Goal: Task Accomplishment & Management: Complete application form

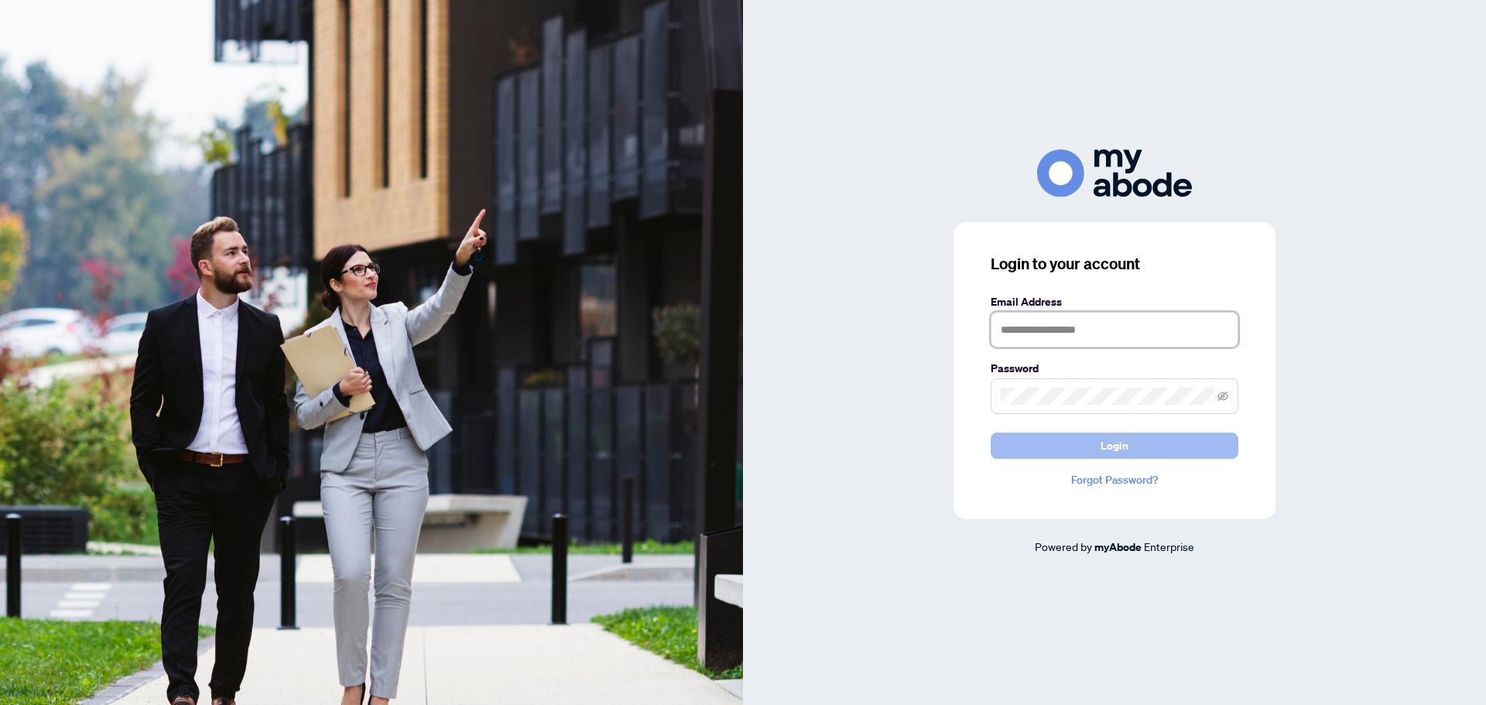
type input "**********"
click at [1099, 443] on button "Login" at bounding box center [1114, 446] width 248 height 26
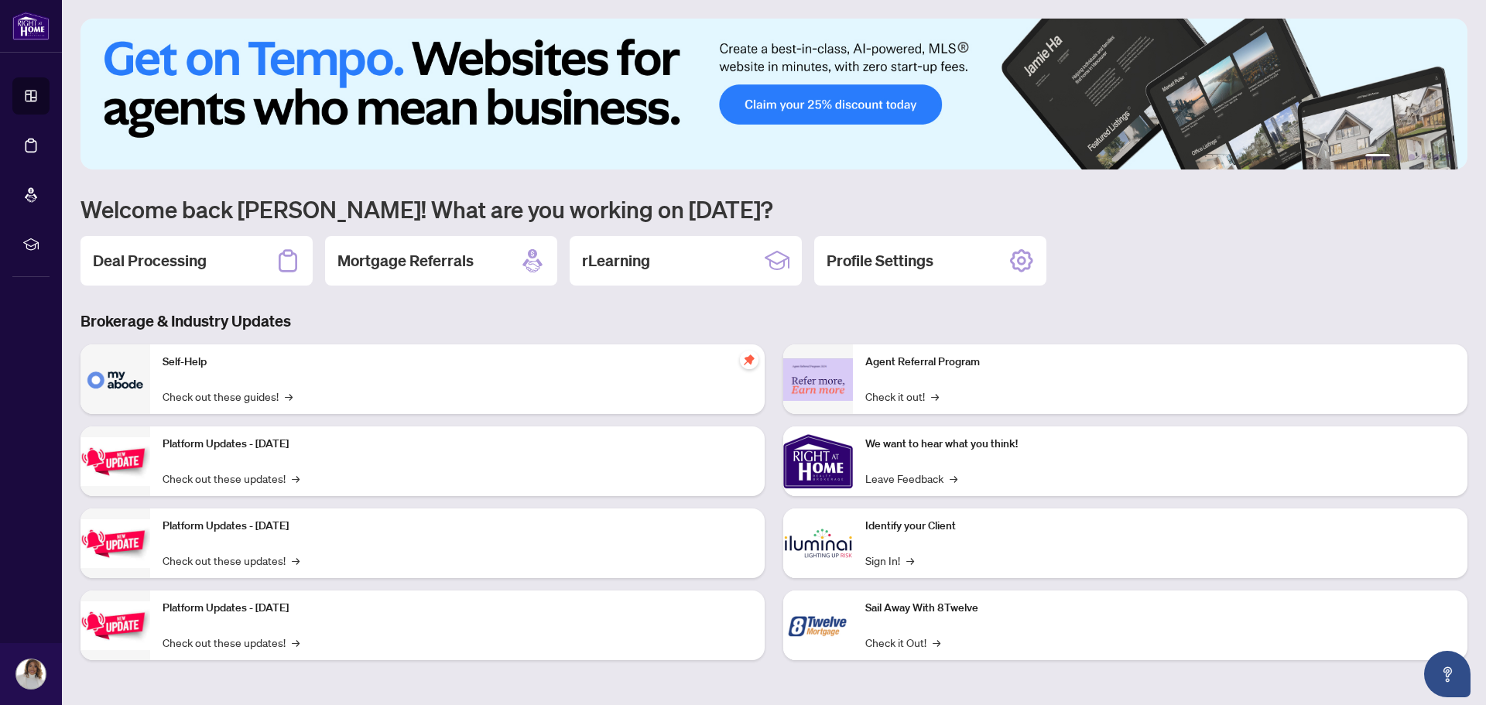
click at [480, 323] on h3 "Brokerage & Industry Updates" at bounding box center [773, 321] width 1387 height 22
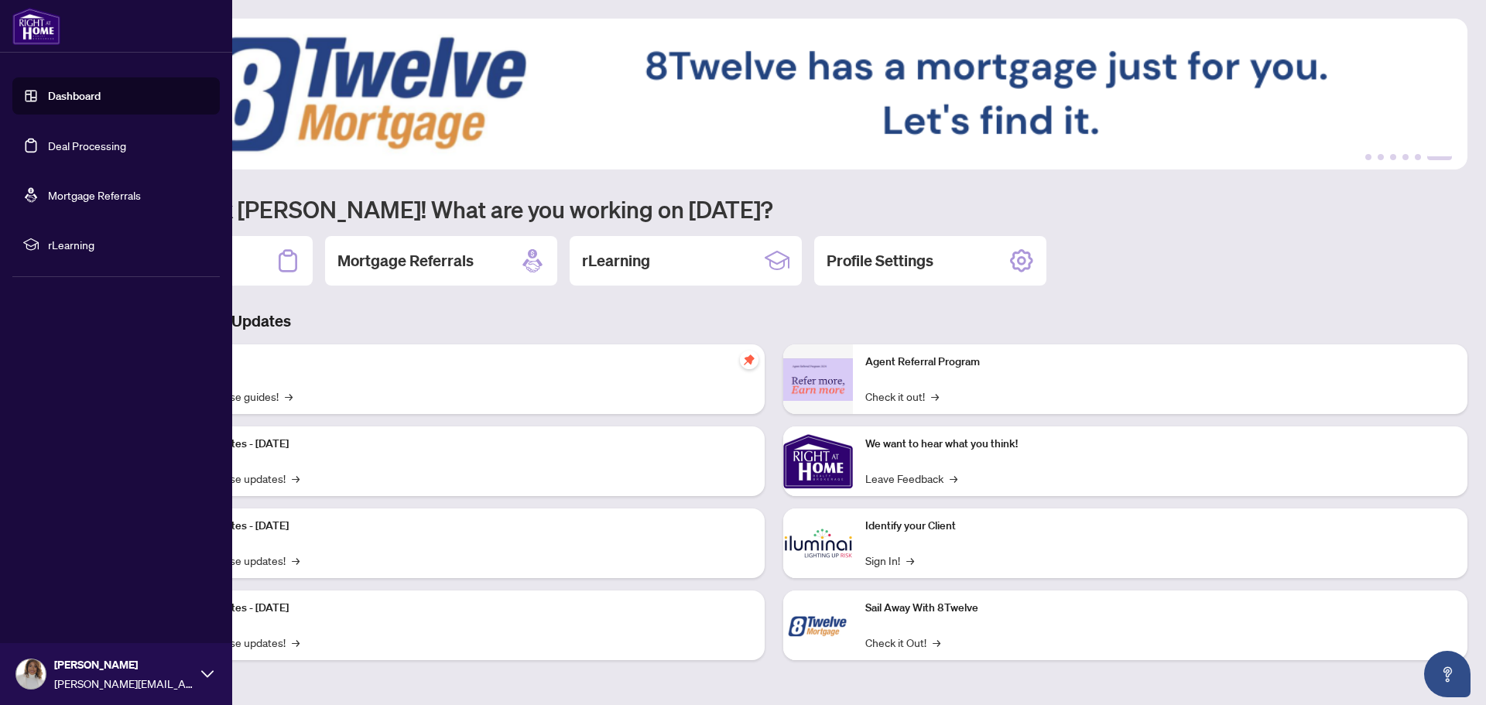
drag, startPoint x: 94, startPoint y: 145, endPoint x: 111, endPoint y: 146, distance: 16.3
click at [94, 146] on link "Deal Processing" at bounding box center [87, 146] width 78 height 14
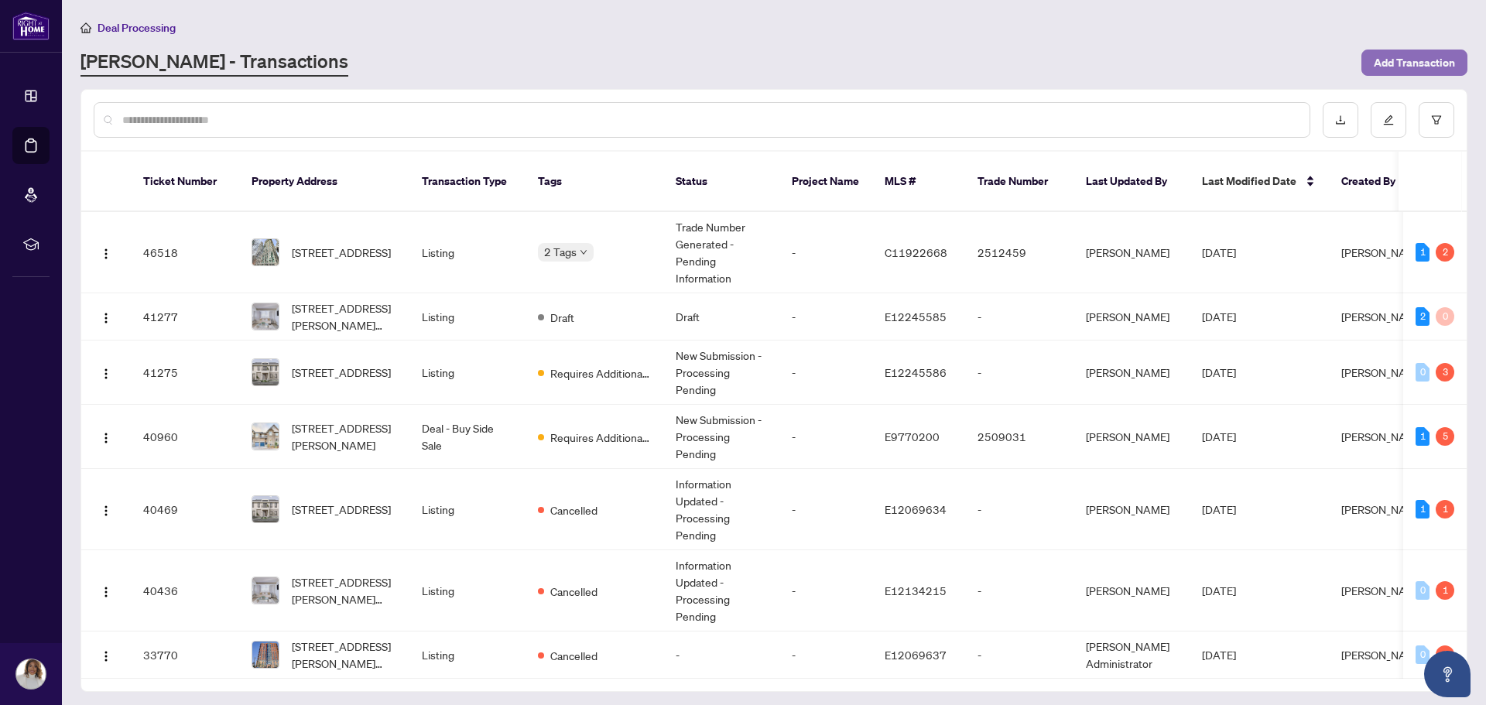
click at [1445, 67] on span "Add Transaction" at bounding box center [1414, 62] width 81 height 25
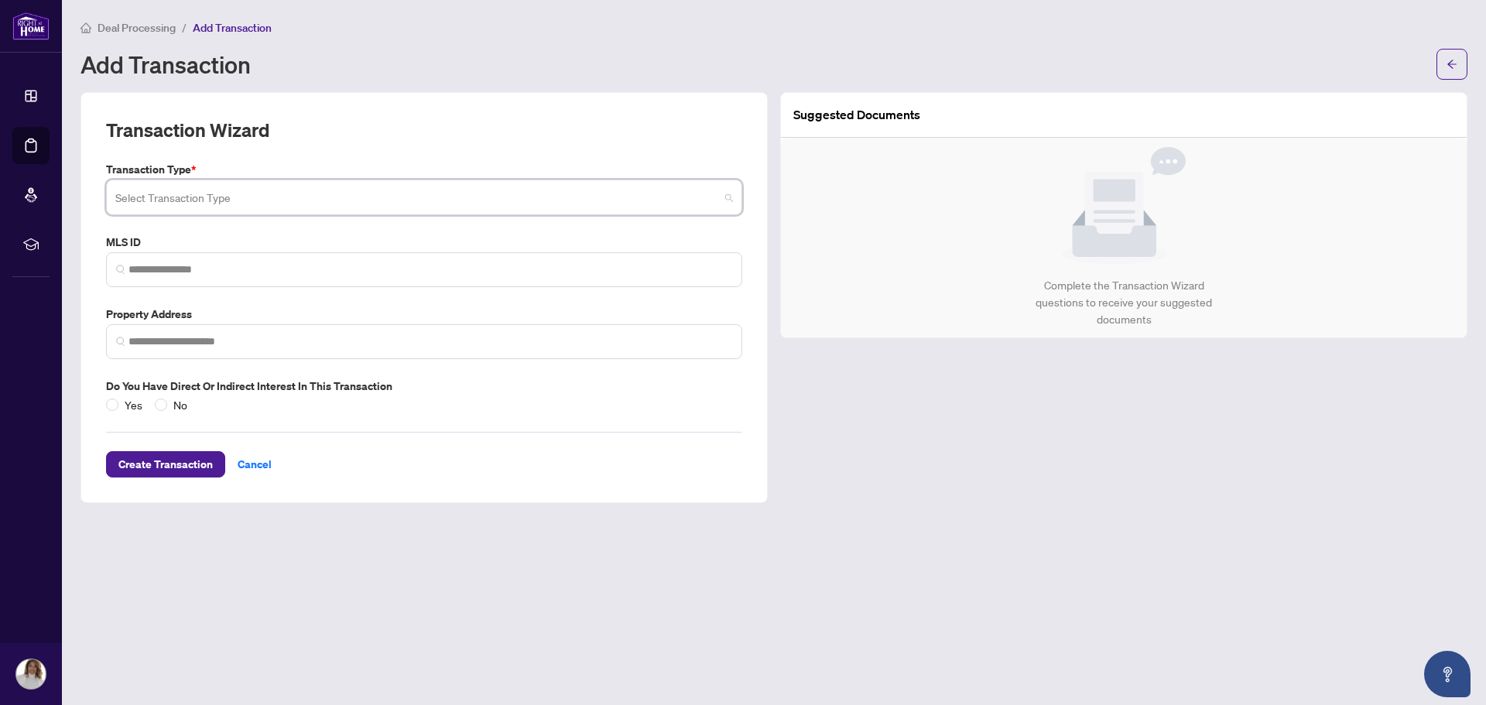
click at [326, 189] on input "search" at bounding box center [417, 200] width 604 height 34
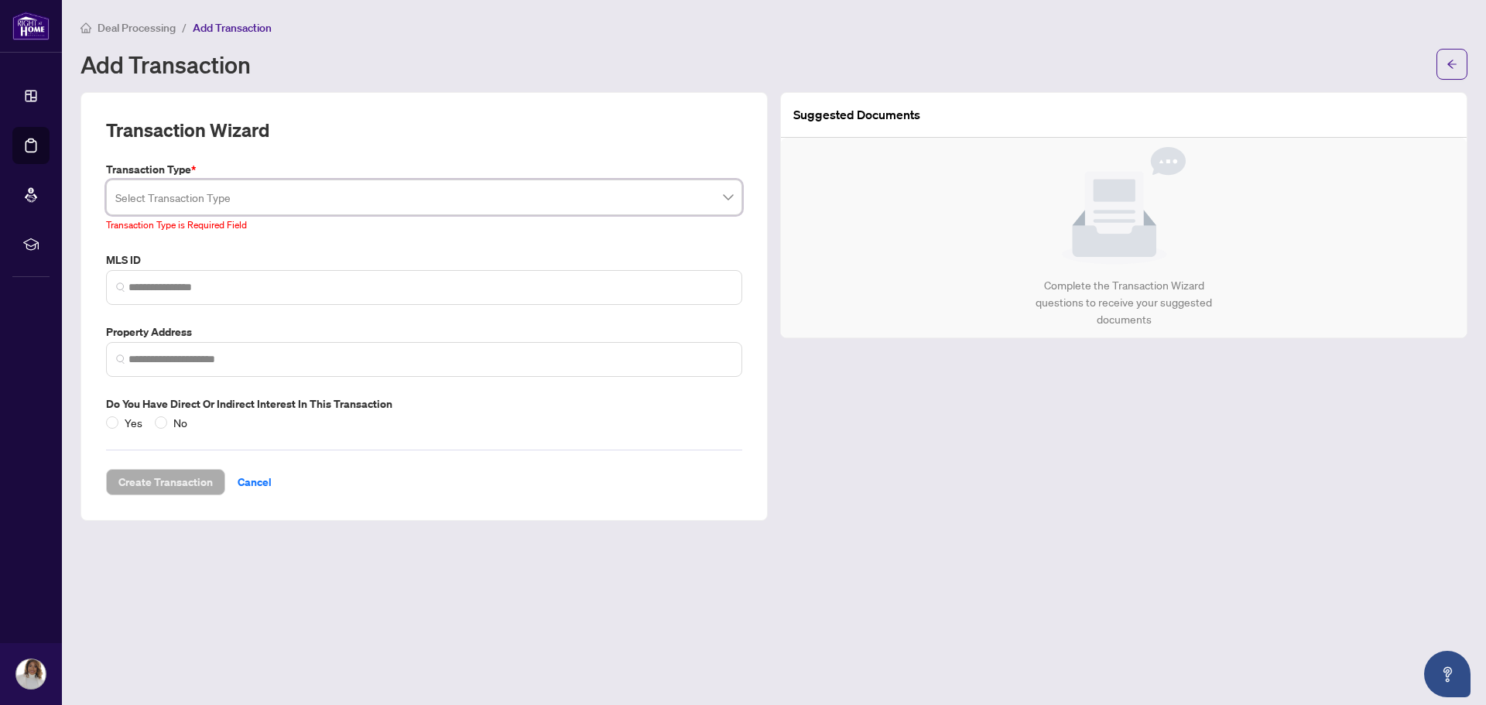
click at [311, 200] on input "search" at bounding box center [417, 200] width 604 height 34
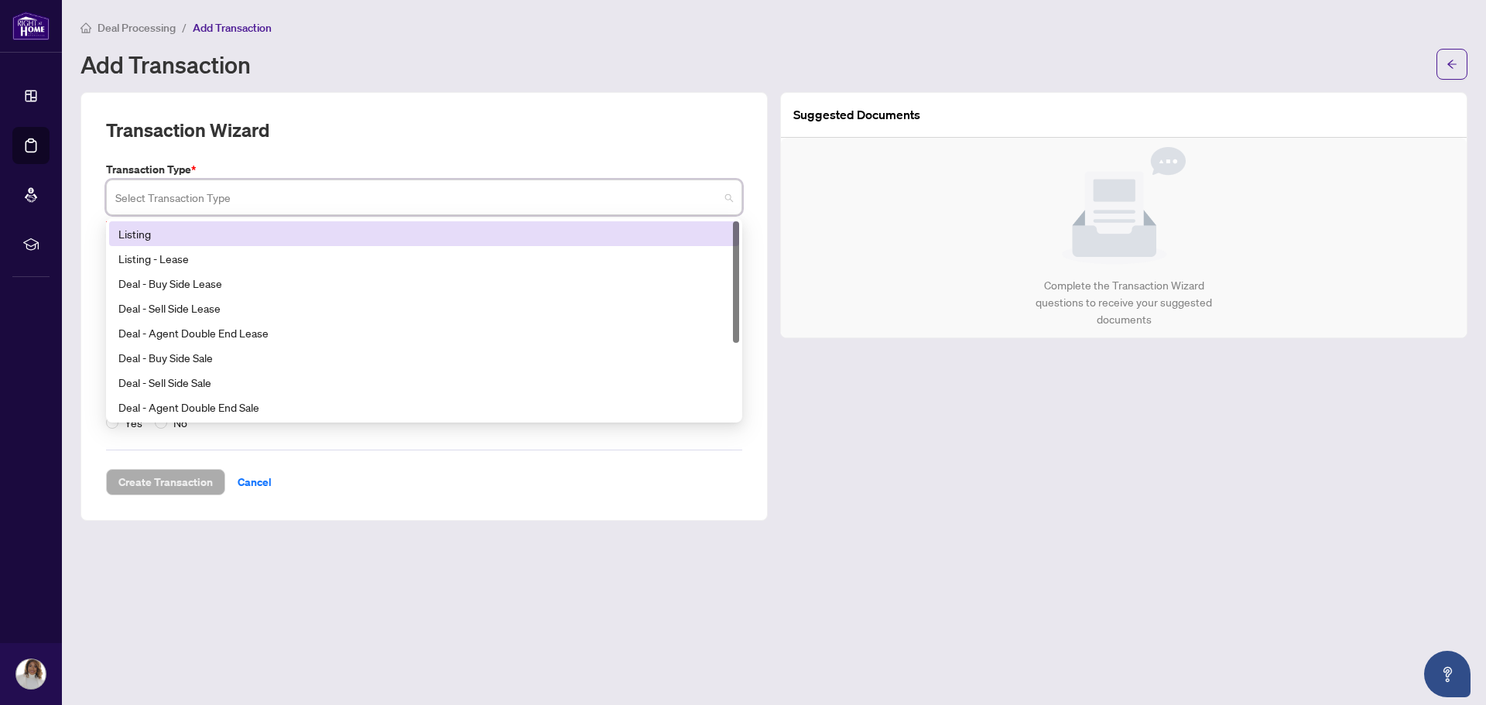
click at [310, 235] on div "Listing" at bounding box center [423, 233] width 611 height 17
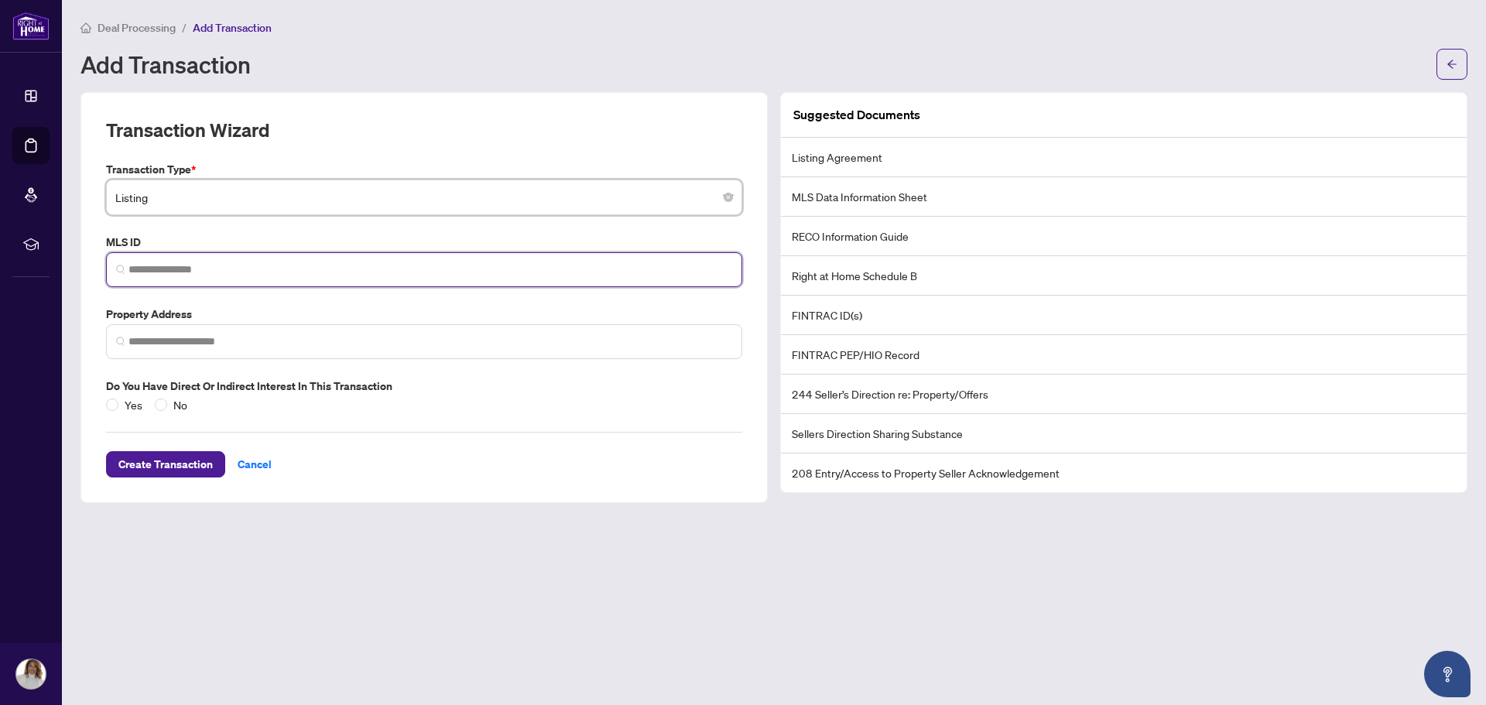
click at [325, 269] on input "search" at bounding box center [430, 270] width 604 height 16
paste input "*********"
type input "*********"
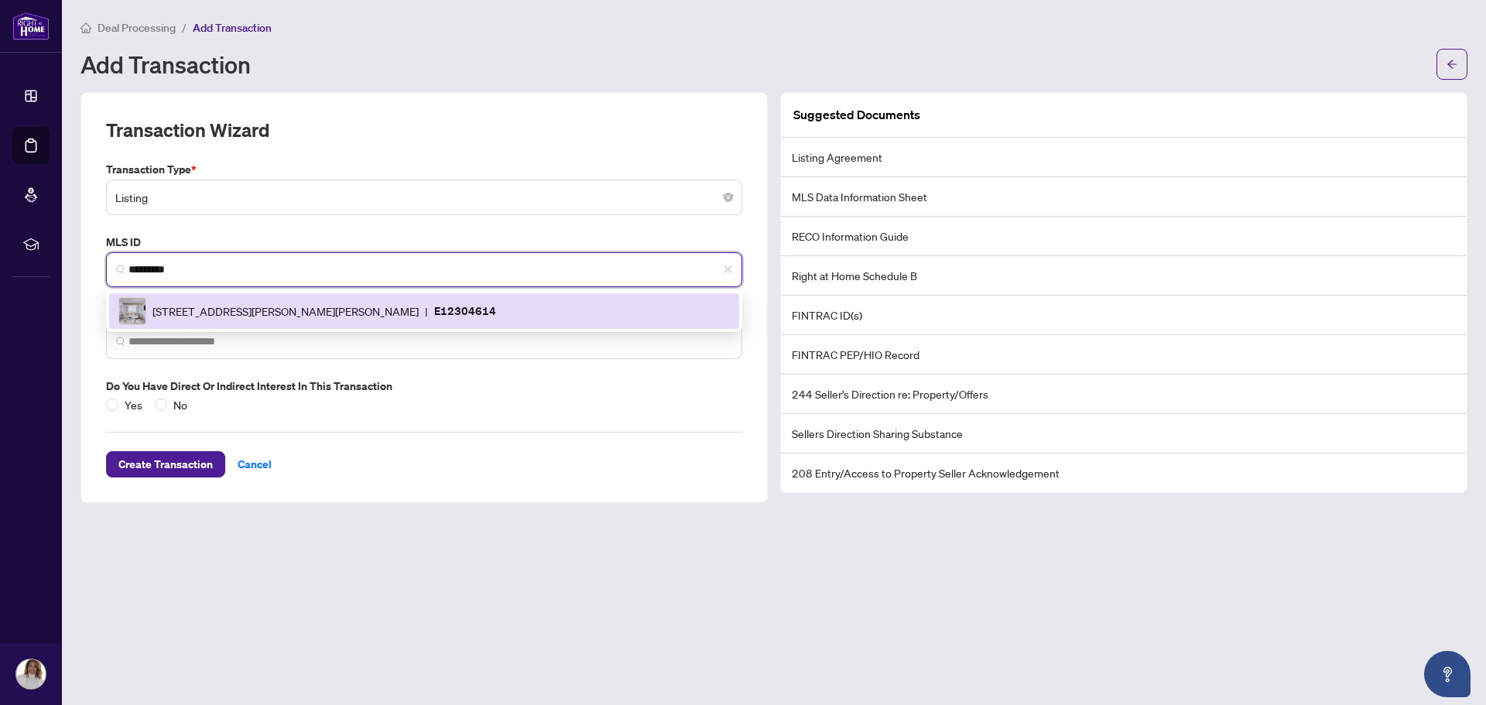
click at [330, 320] on div "1625 Pickering Pkwy, Pickering, Ontario L1V 6Z6, Canada | E12304614" at bounding box center [423, 311] width 611 height 28
type input "**********"
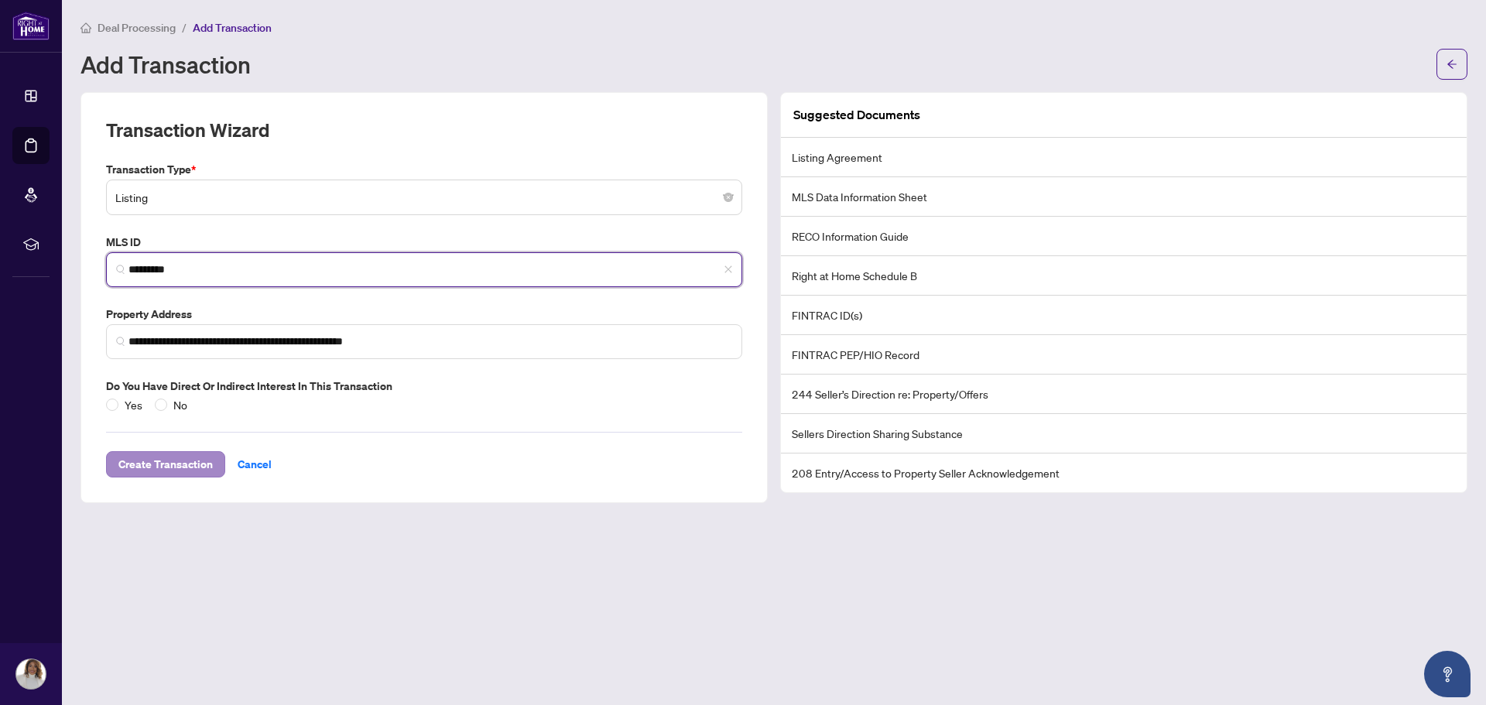
type input "*********"
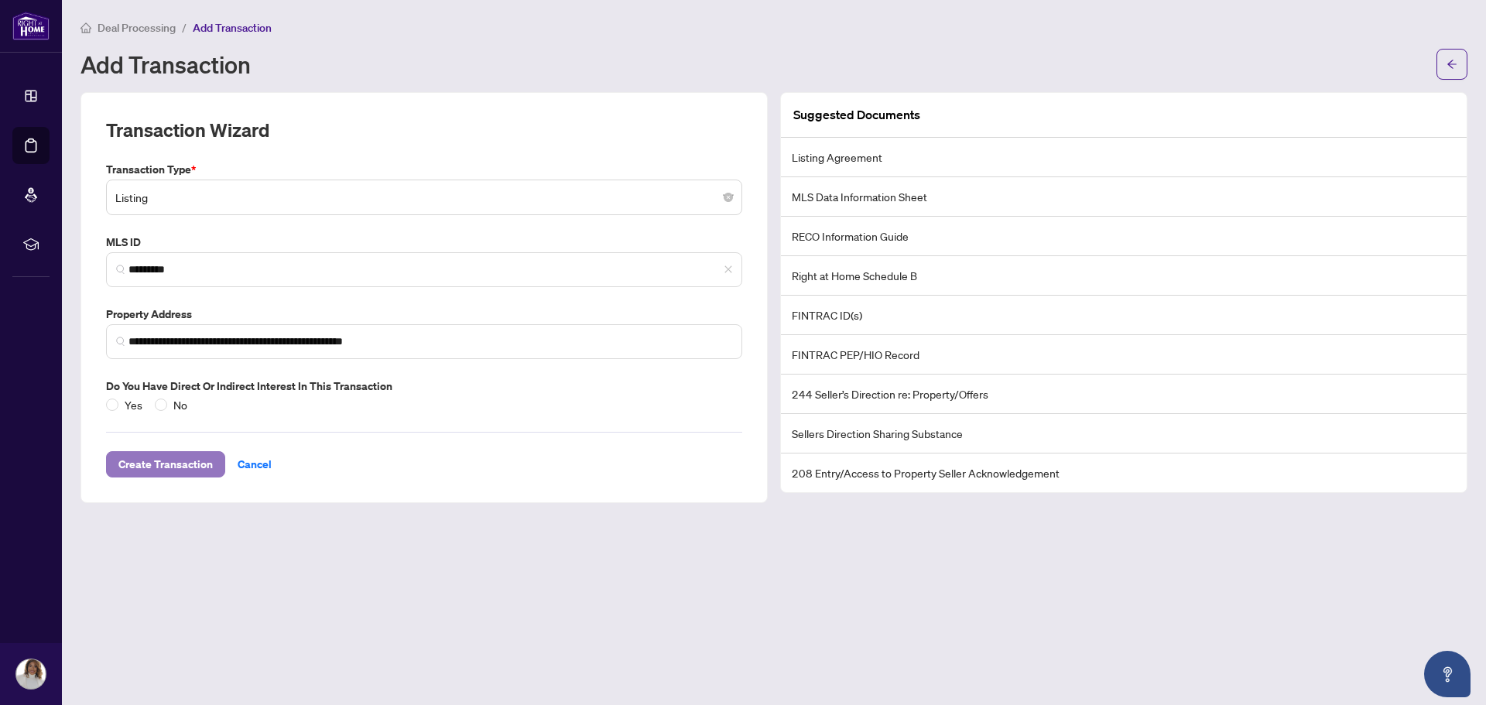
click at [194, 466] on span "Create Transaction" at bounding box center [165, 464] width 94 height 25
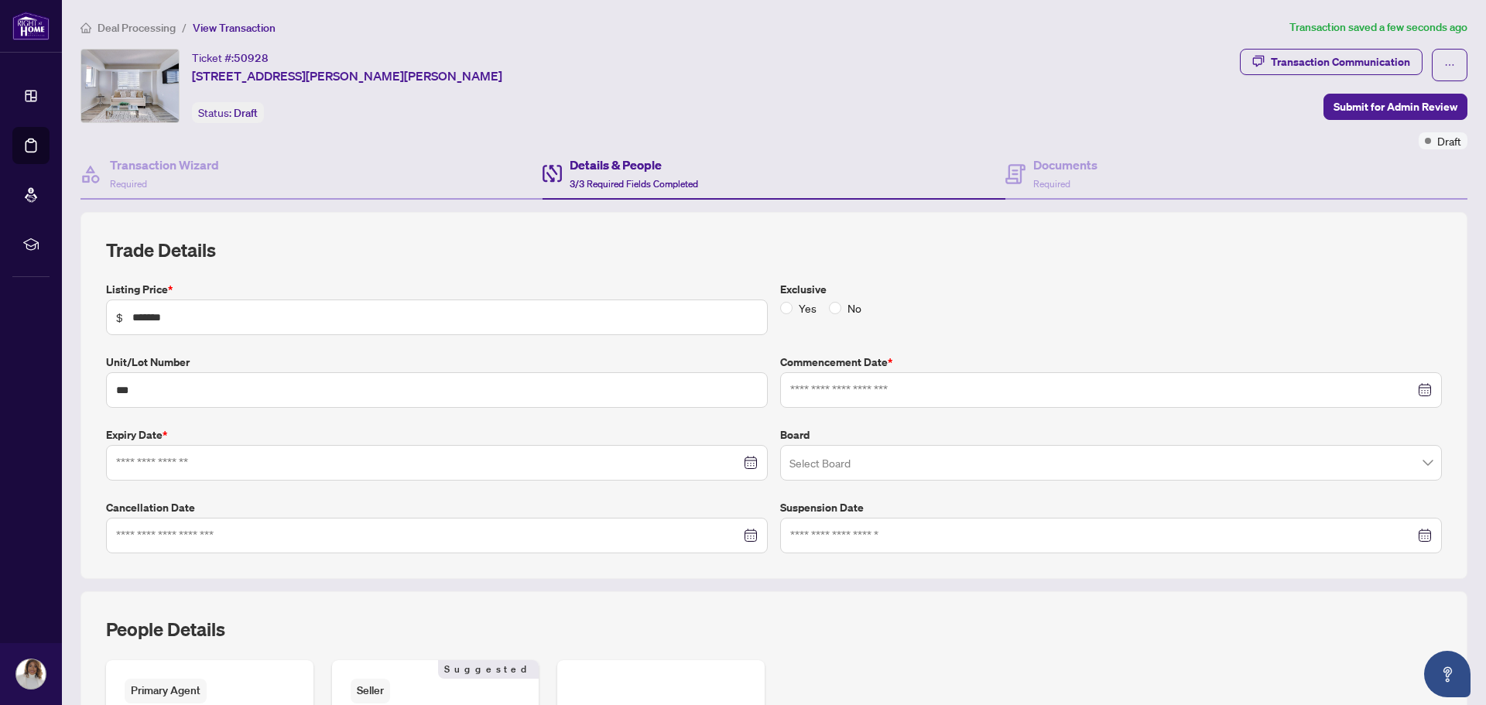
type input "**********"
click at [1091, 176] on div "Documents Required" at bounding box center [1236, 174] width 462 height 50
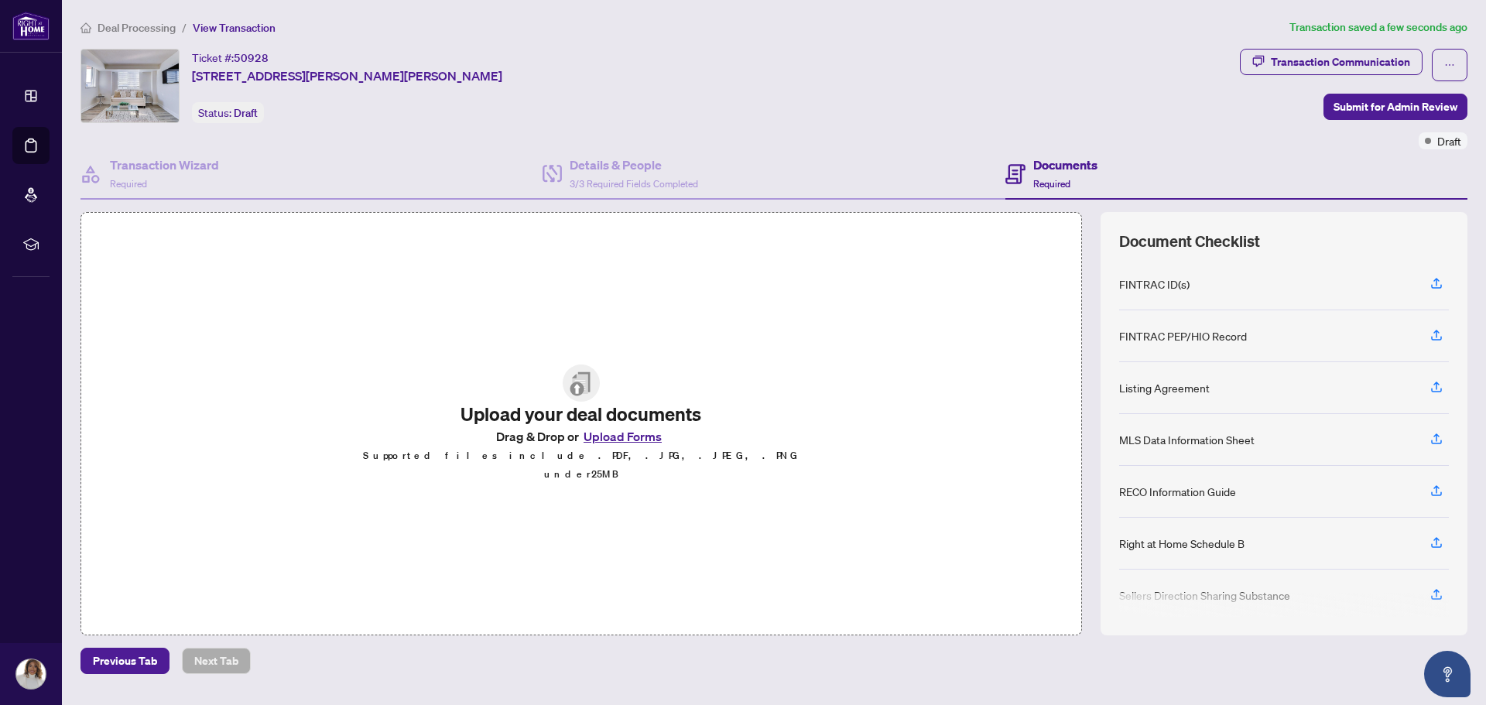
click at [631, 445] on button "Upload Forms" at bounding box center [622, 436] width 87 height 20
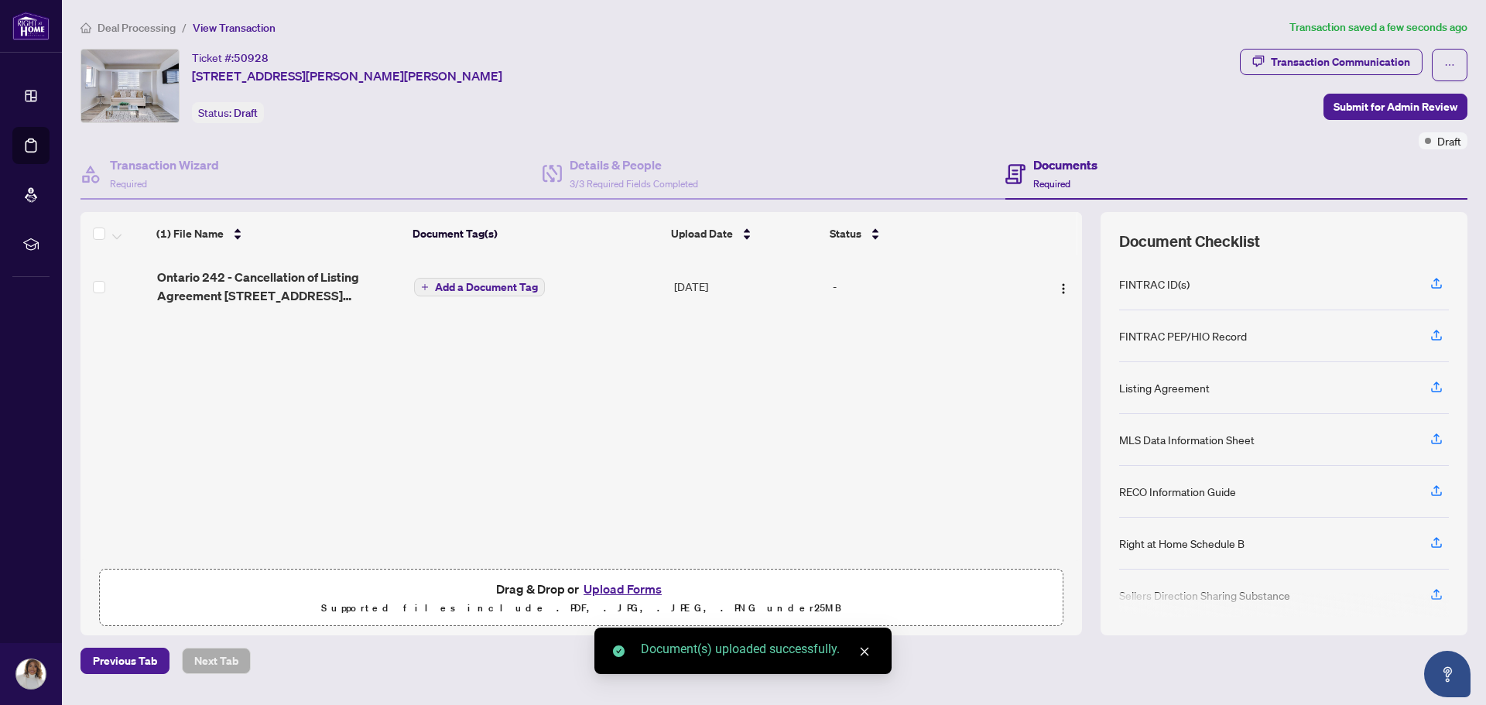
click at [484, 286] on span "Add a Document Tag" at bounding box center [486, 287] width 103 height 11
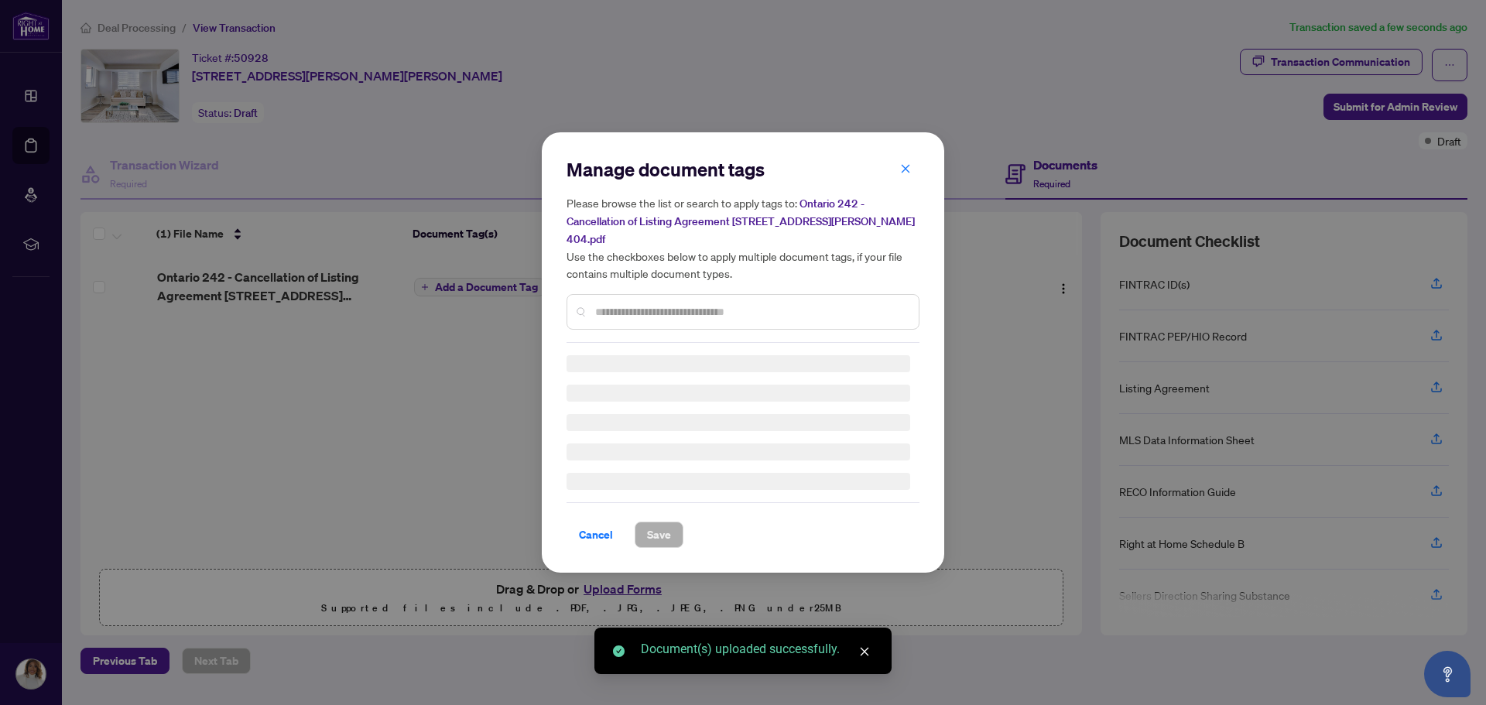
click at [698, 303] on input "text" at bounding box center [750, 311] width 311 height 17
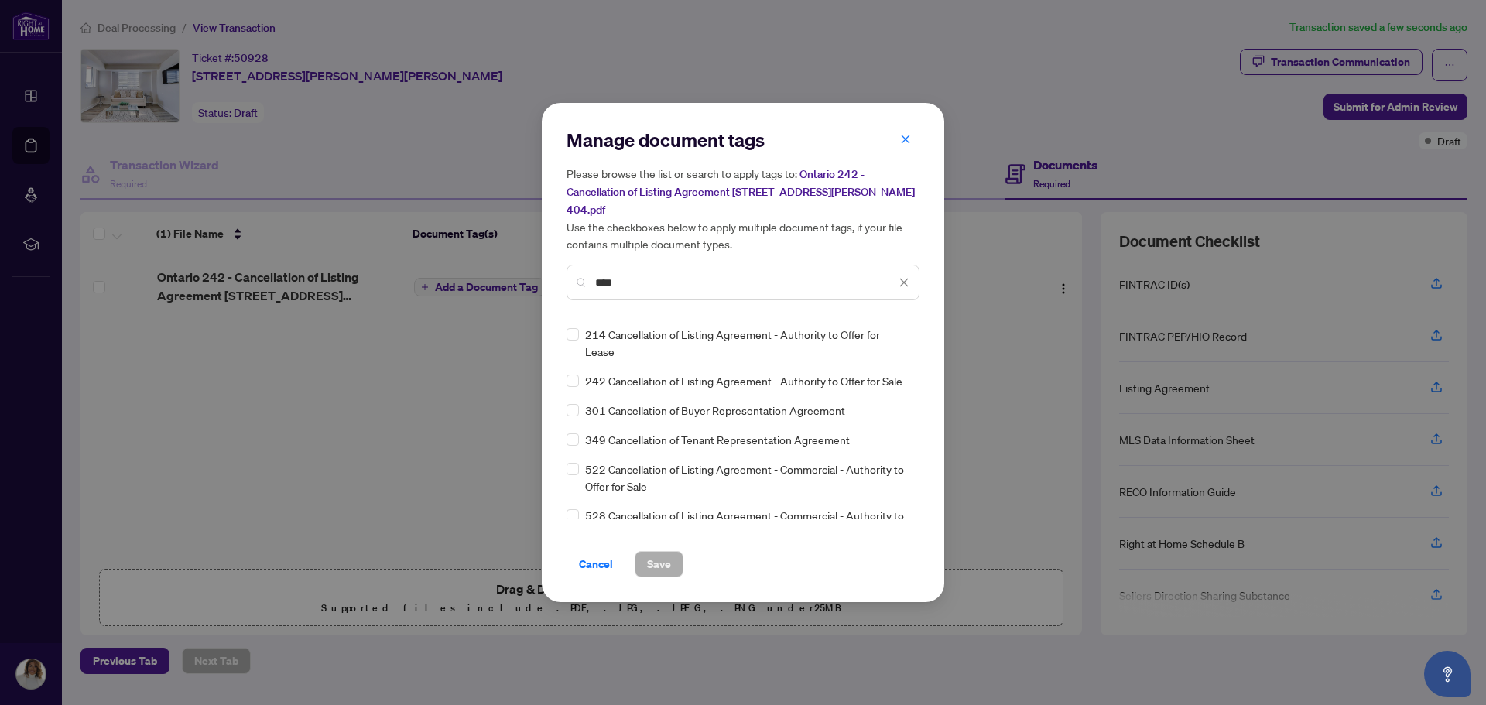
type input "****"
click at [743, 372] on span "242 Cancellation of Listing Agreement - Authority to Offer for Sale" at bounding box center [743, 380] width 317 height 17
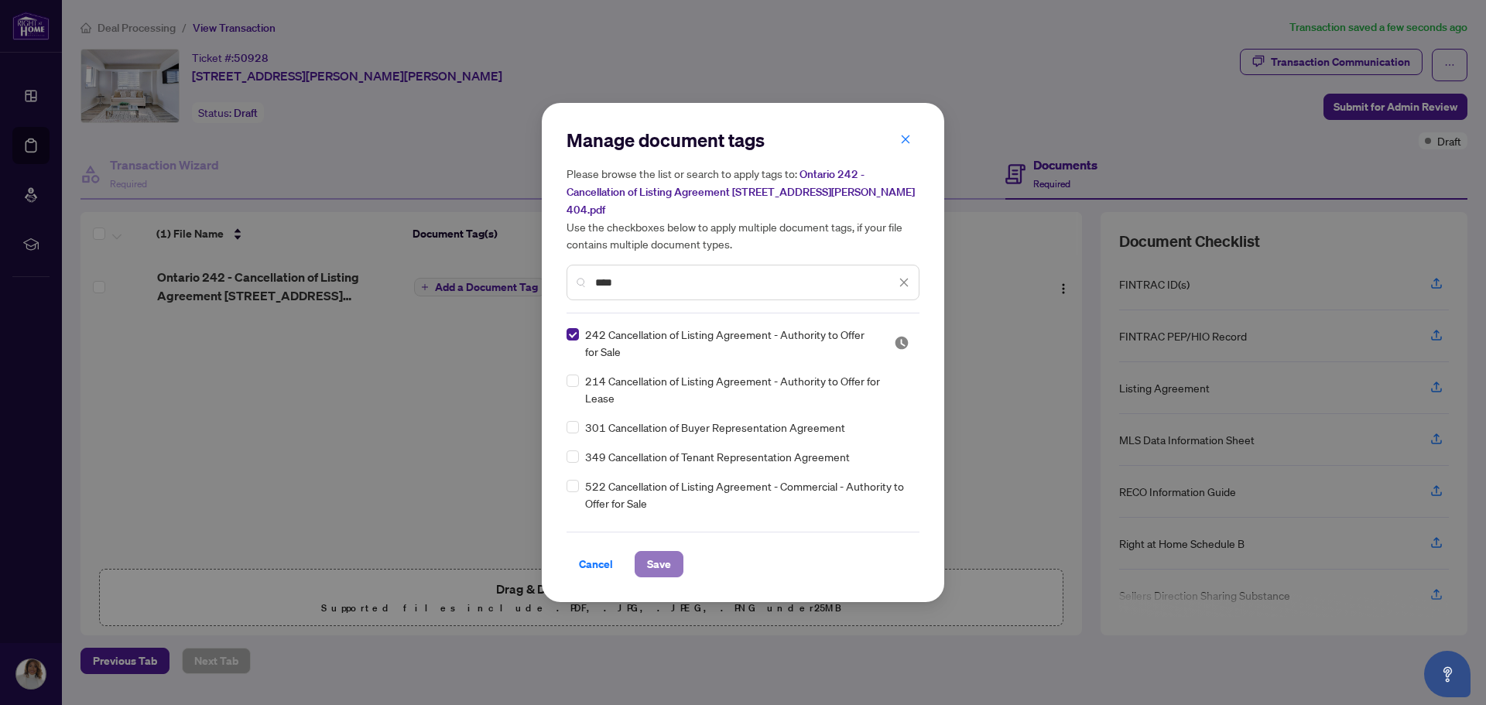
click at [663, 560] on span "Save" at bounding box center [659, 564] width 24 height 25
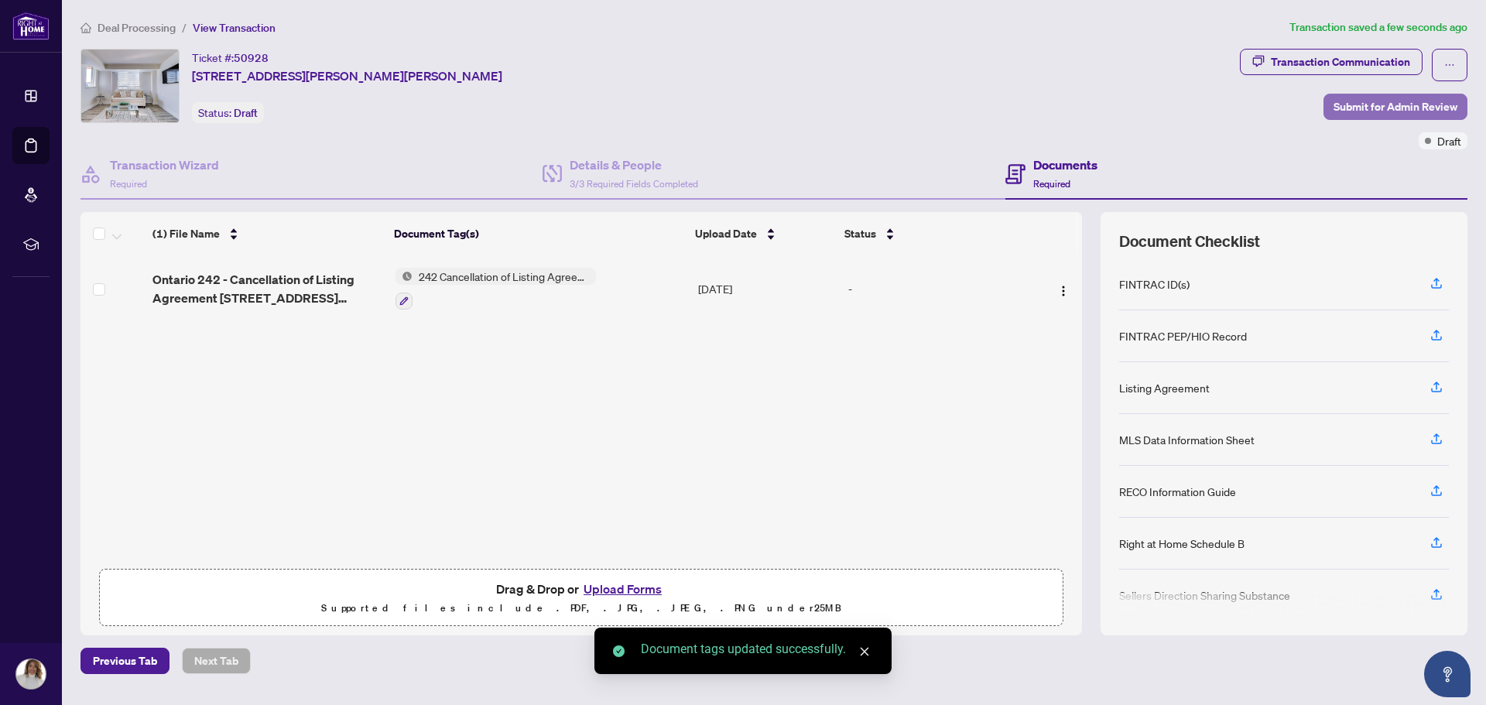
click at [1389, 114] on span "Submit for Admin Review" at bounding box center [1395, 106] width 124 height 25
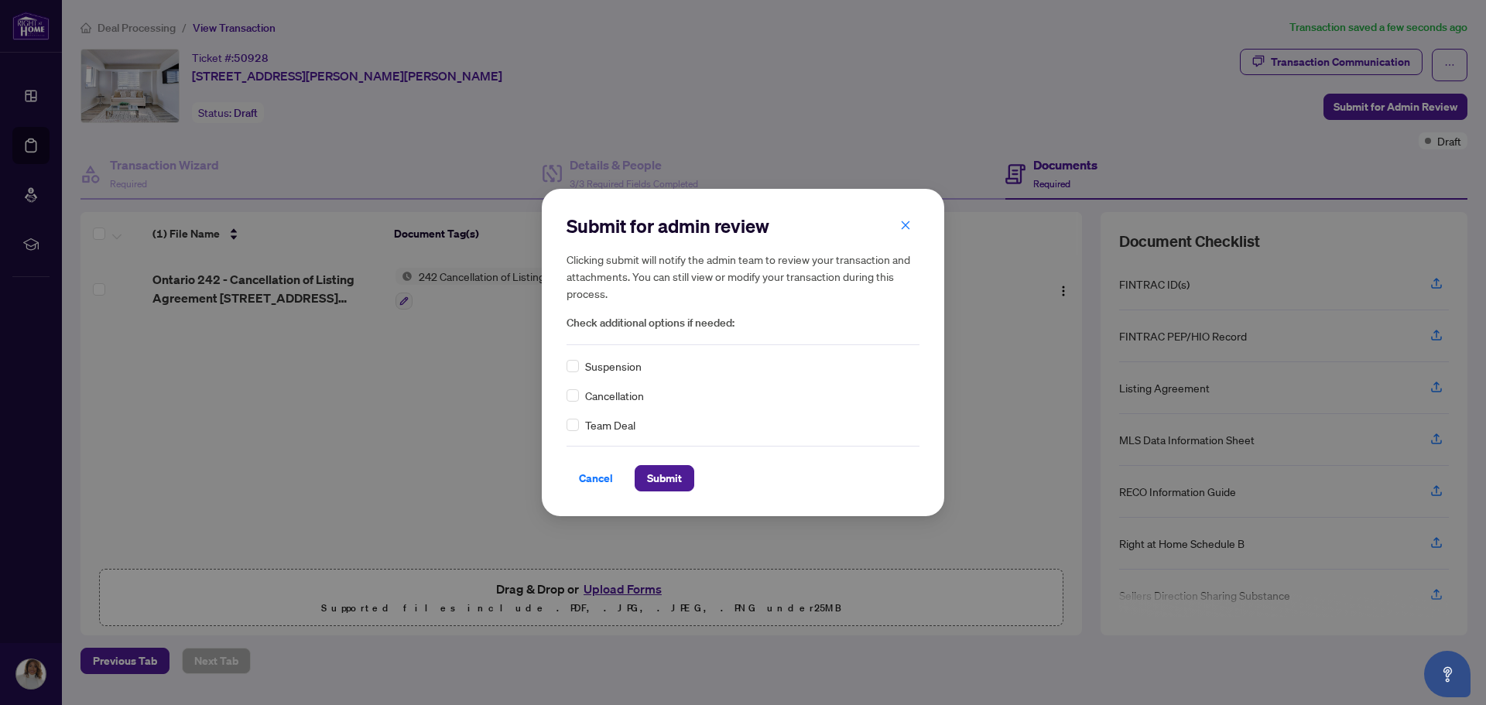
click at [624, 394] on span "Cancellation" at bounding box center [614, 395] width 59 height 17
click at [672, 477] on span "Submit" at bounding box center [664, 478] width 35 height 25
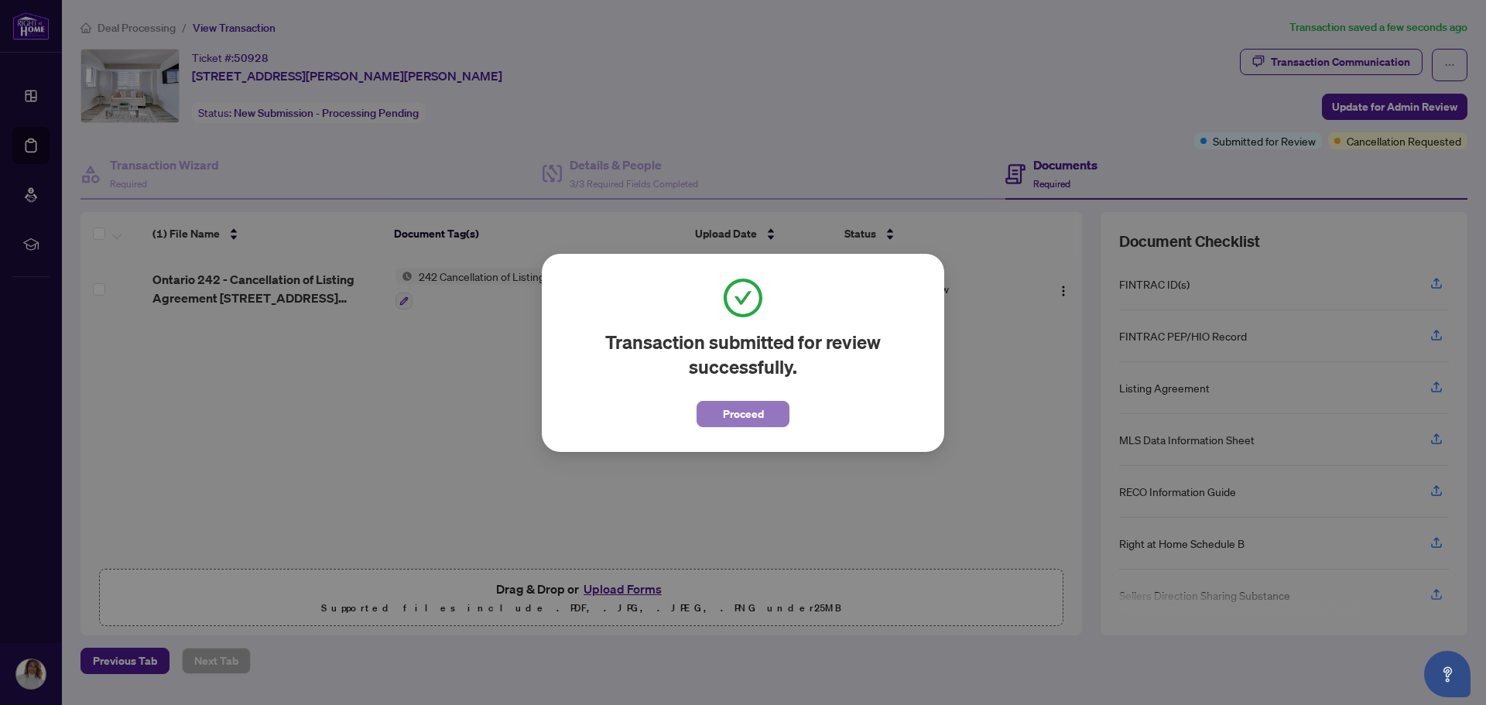
click at [735, 412] on span "Proceed" at bounding box center [743, 414] width 41 height 25
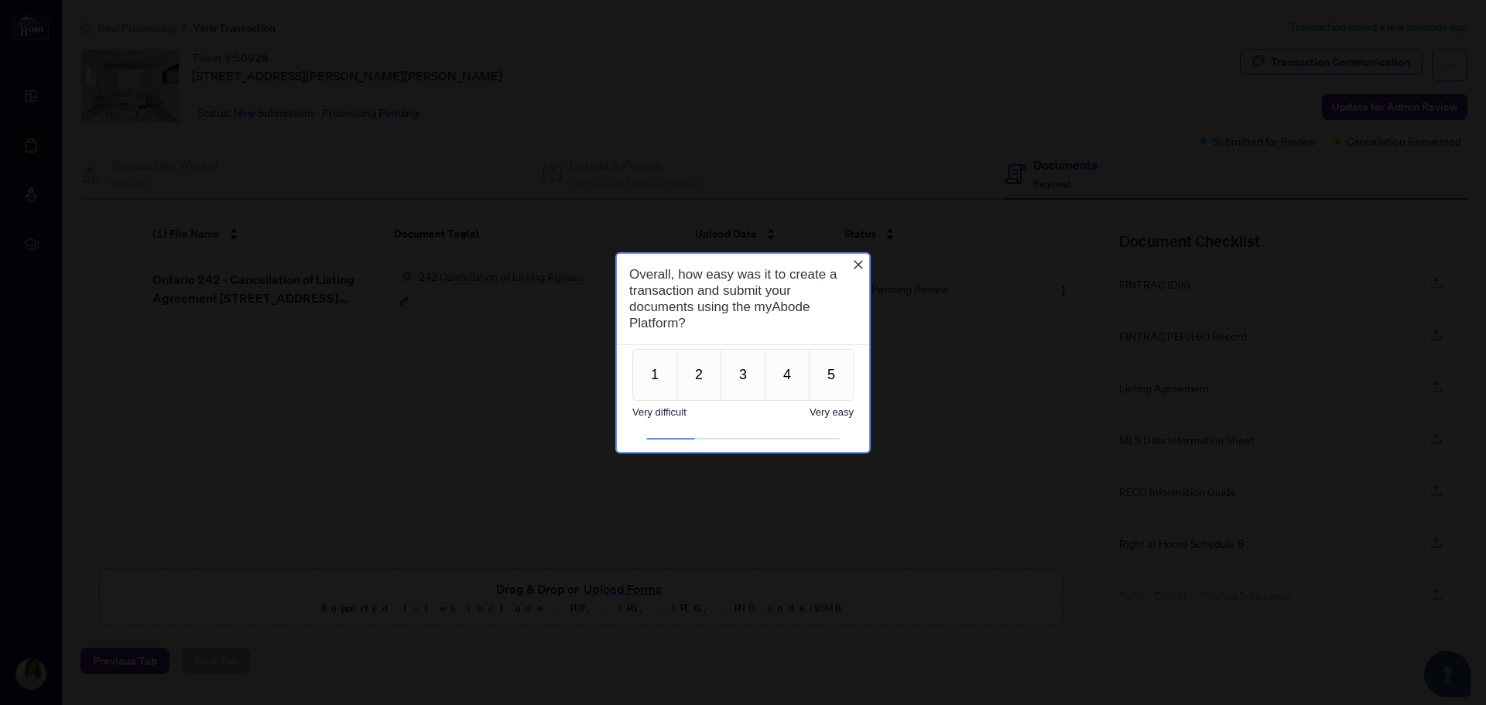
click at [405, 301] on div at bounding box center [743, 352] width 1486 height 705
click at [858, 264] on icon "Close button" at bounding box center [858, 264] width 12 height 12
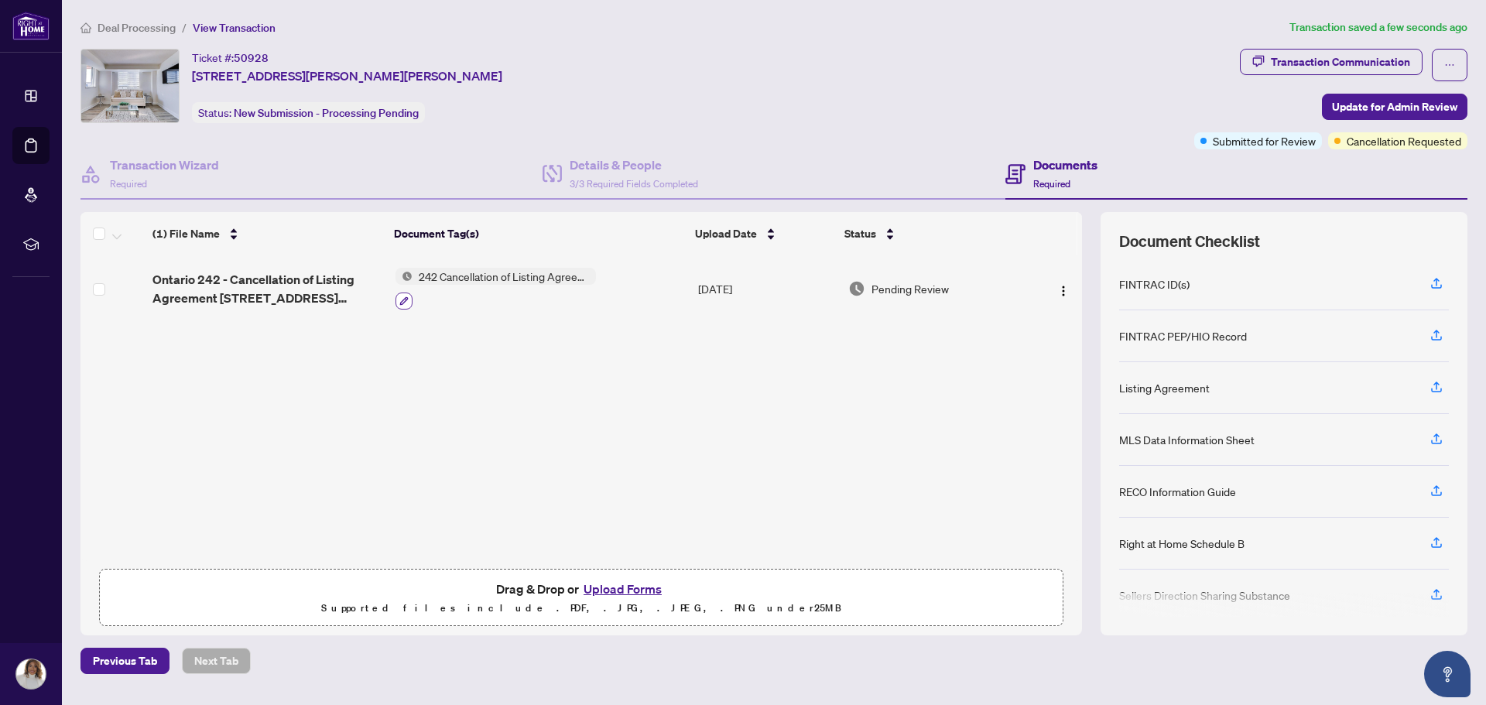
click at [398, 305] on button "button" at bounding box center [403, 301] width 17 height 17
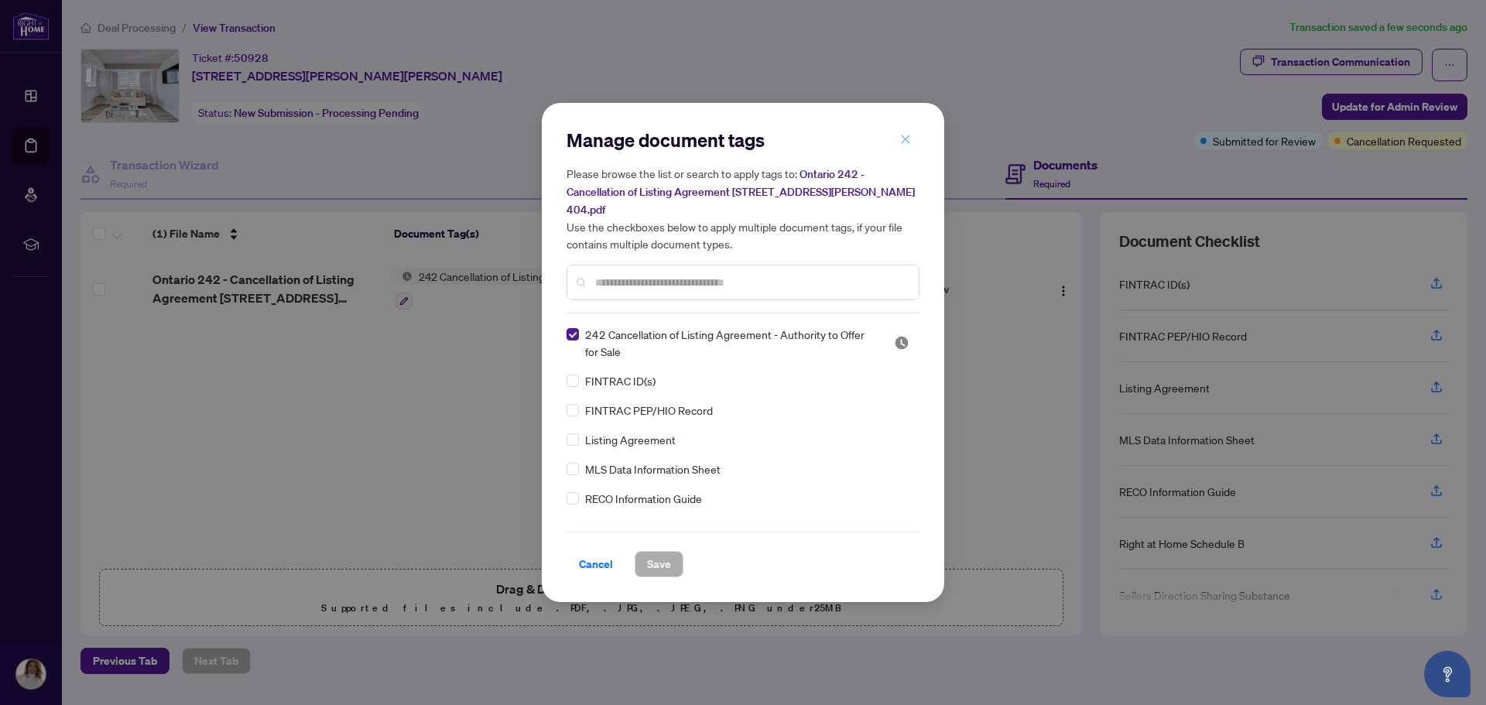
click at [912, 150] on button "button" at bounding box center [905, 139] width 31 height 26
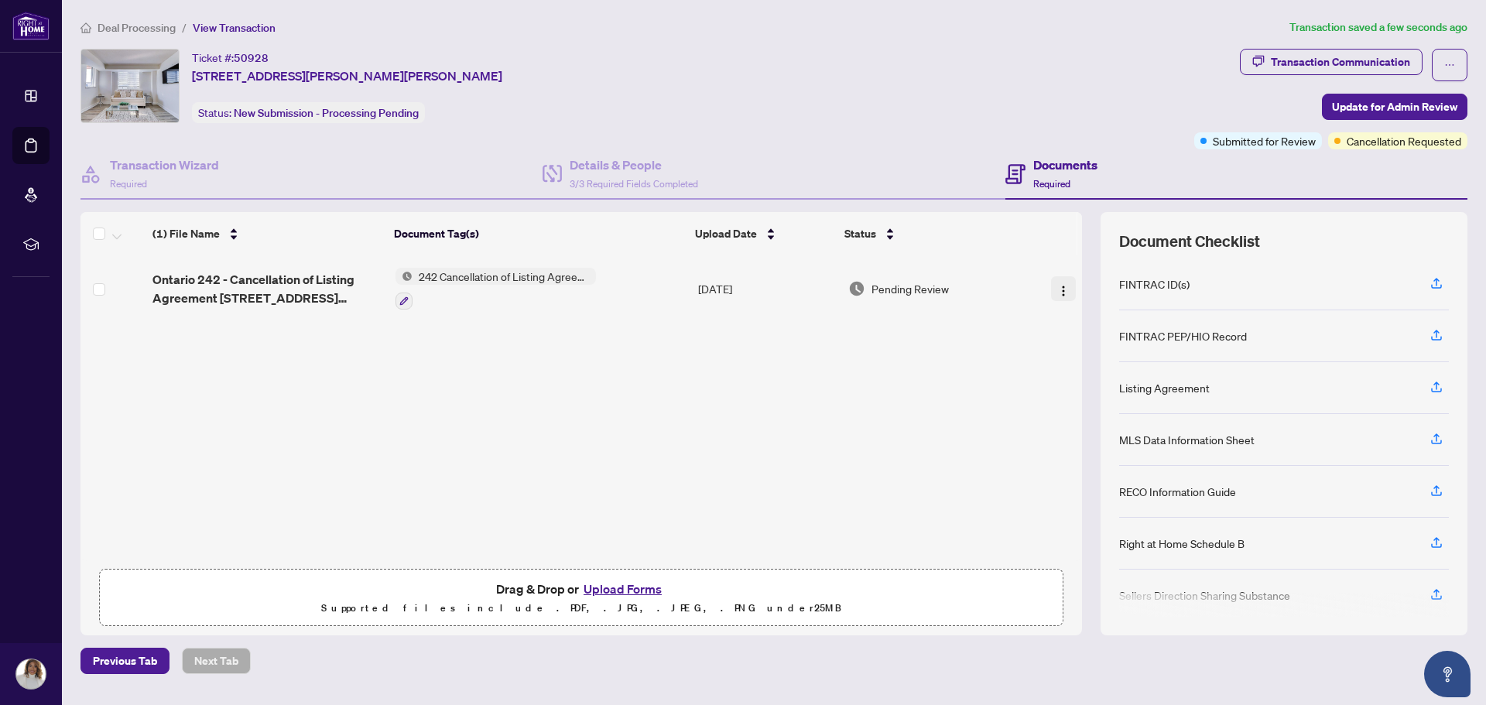
click at [1061, 291] on img "button" at bounding box center [1063, 291] width 12 height 12
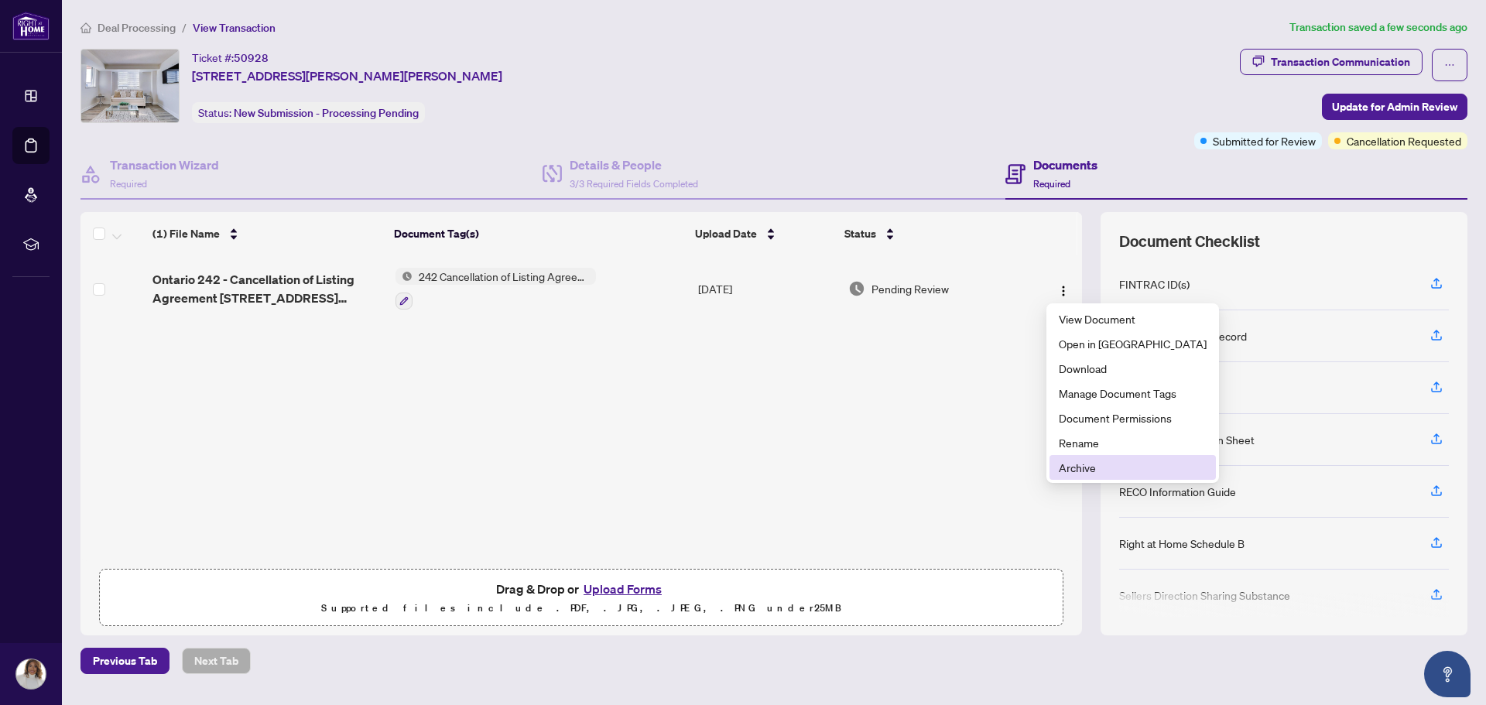
click at [1093, 469] on span "Archive" at bounding box center [1133, 467] width 148 height 17
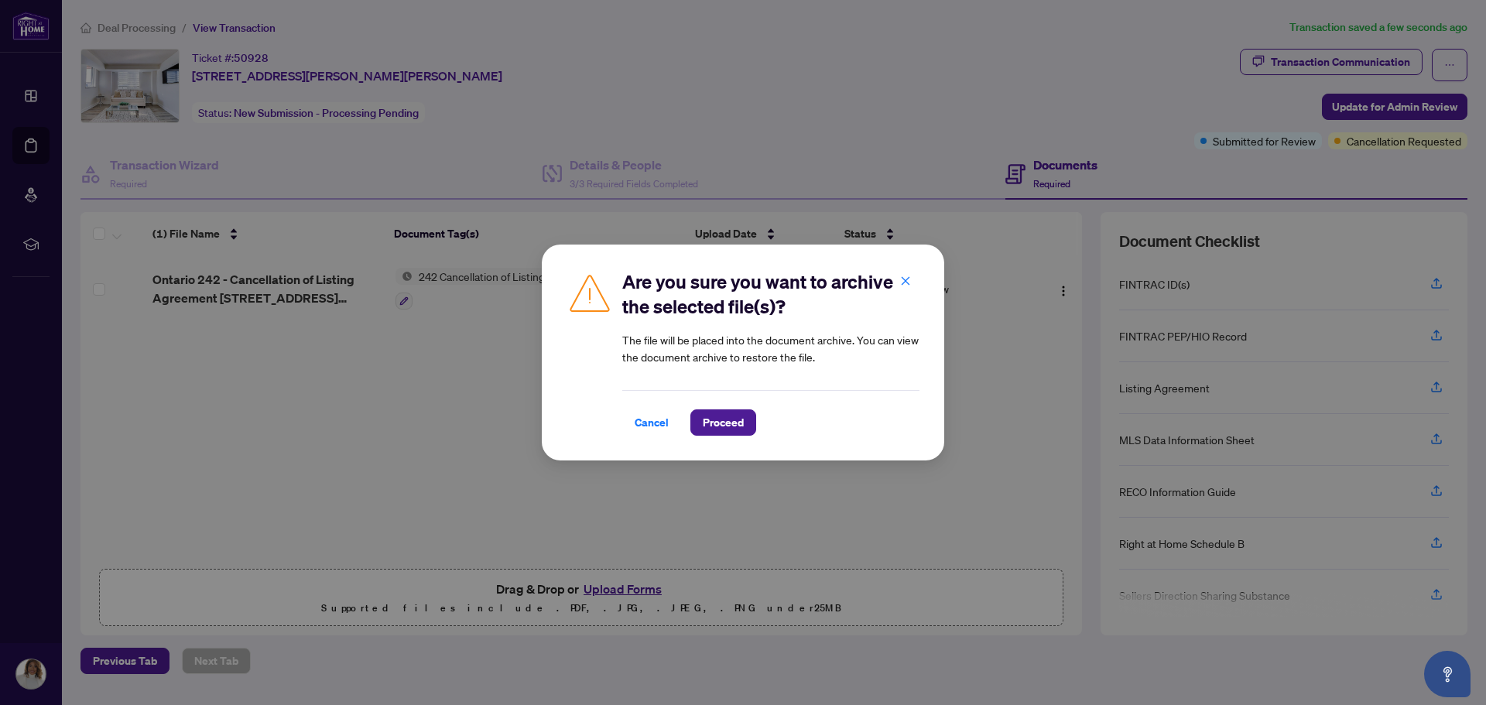
drag, startPoint x: 672, startPoint y: 416, endPoint x: 669, endPoint y: 402, distance: 13.5
click at [672, 415] on button "Cancel" at bounding box center [651, 422] width 59 height 26
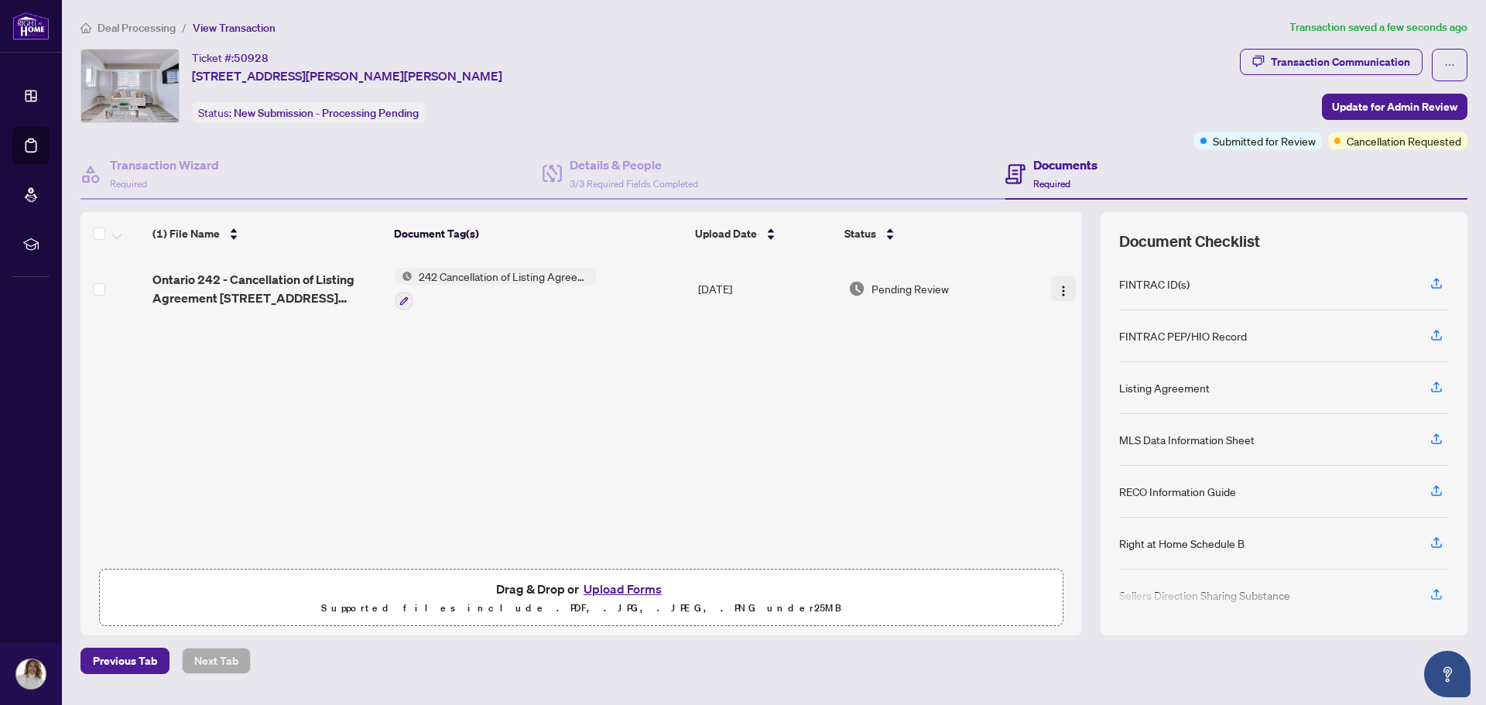
click at [1057, 282] on span "button" at bounding box center [1063, 288] width 12 height 17
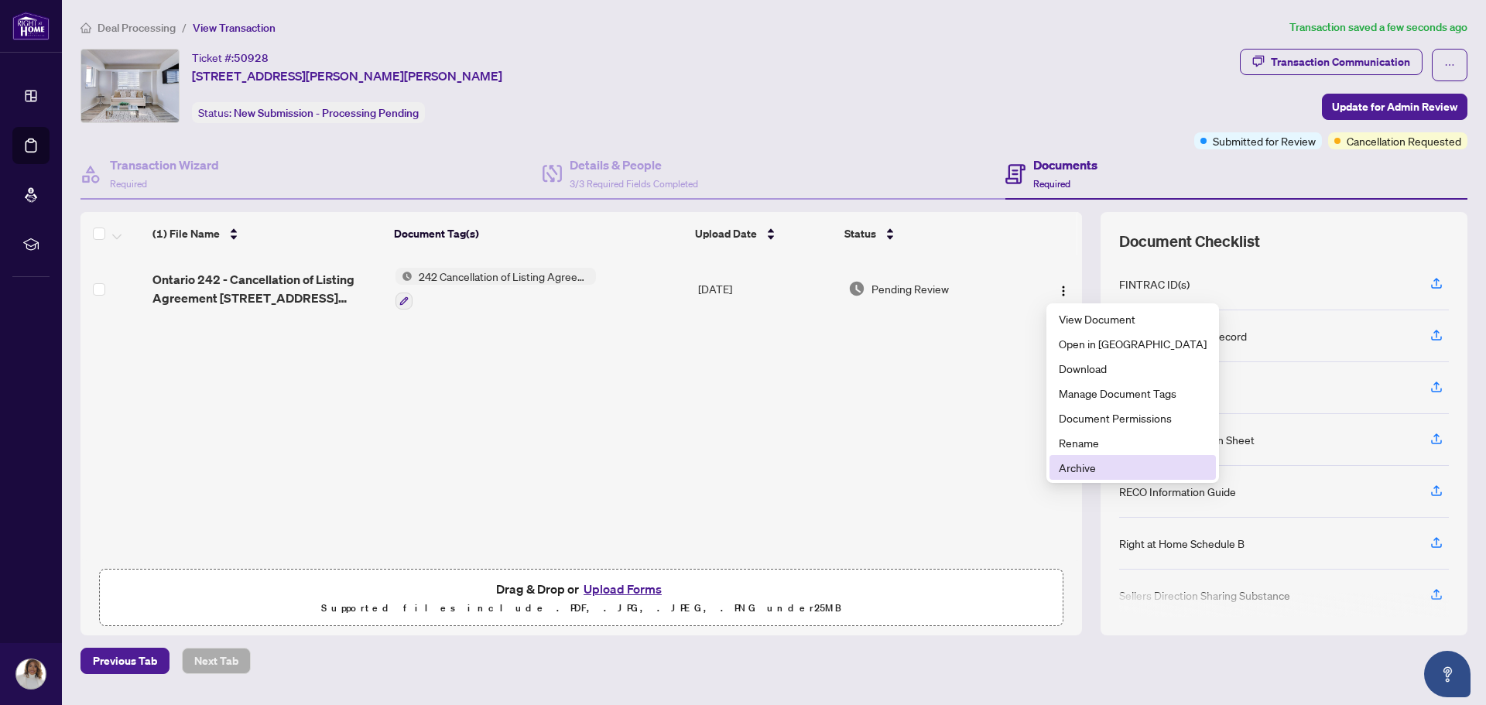
click at [1095, 466] on span "Archive" at bounding box center [1133, 467] width 148 height 17
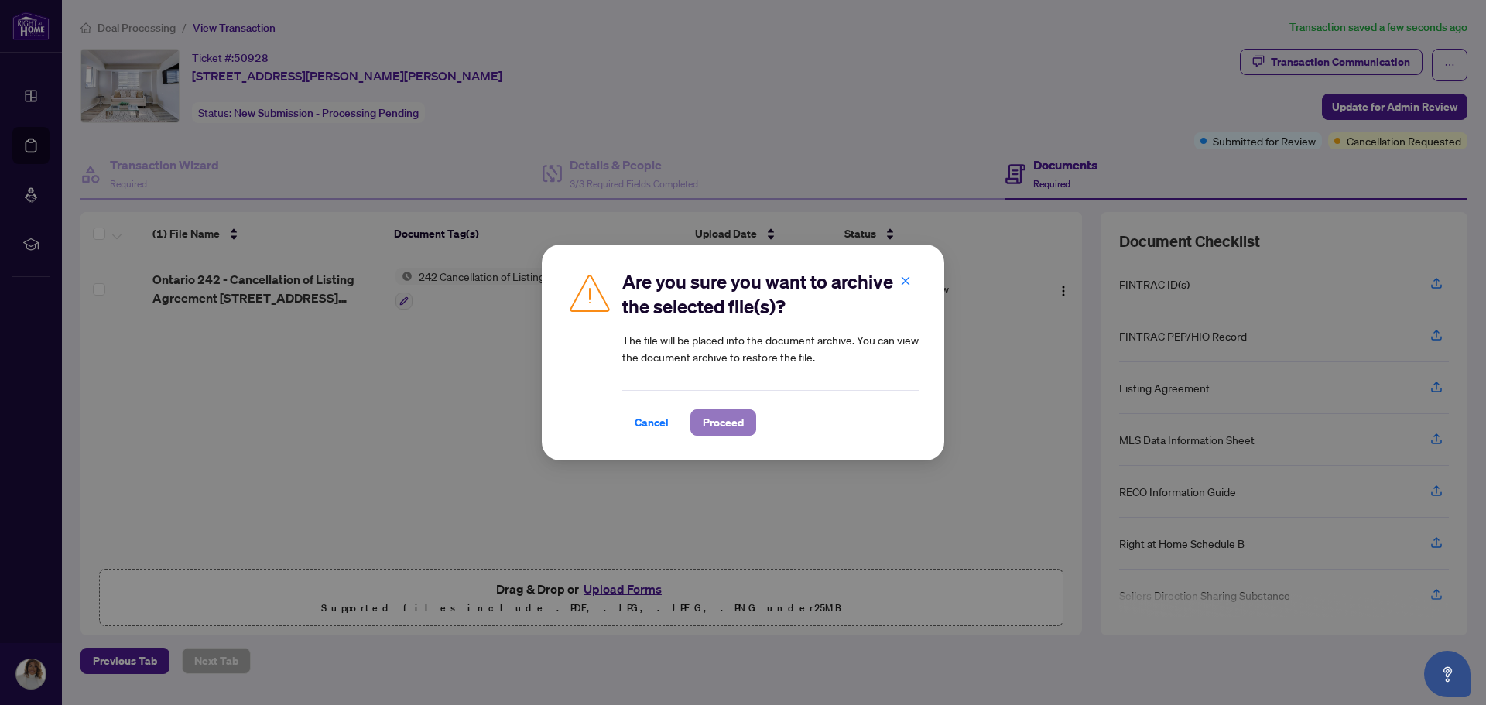
click at [738, 420] on span "Proceed" at bounding box center [723, 422] width 41 height 25
